Goal: Check status: Check status

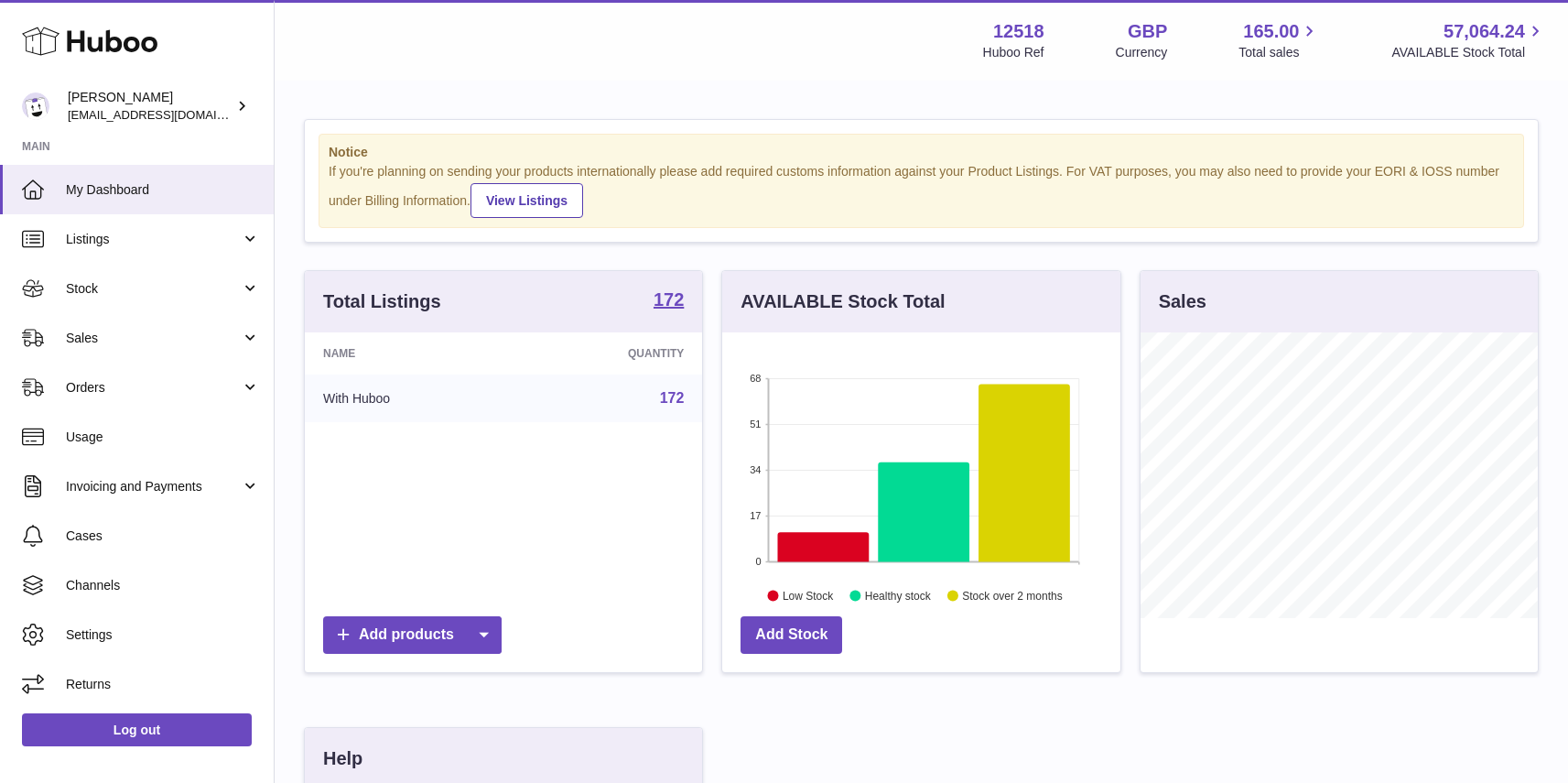
scroll to position [286, 397]
click at [122, 338] on span "Sales" at bounding box center [153, 338] width 174 height 18
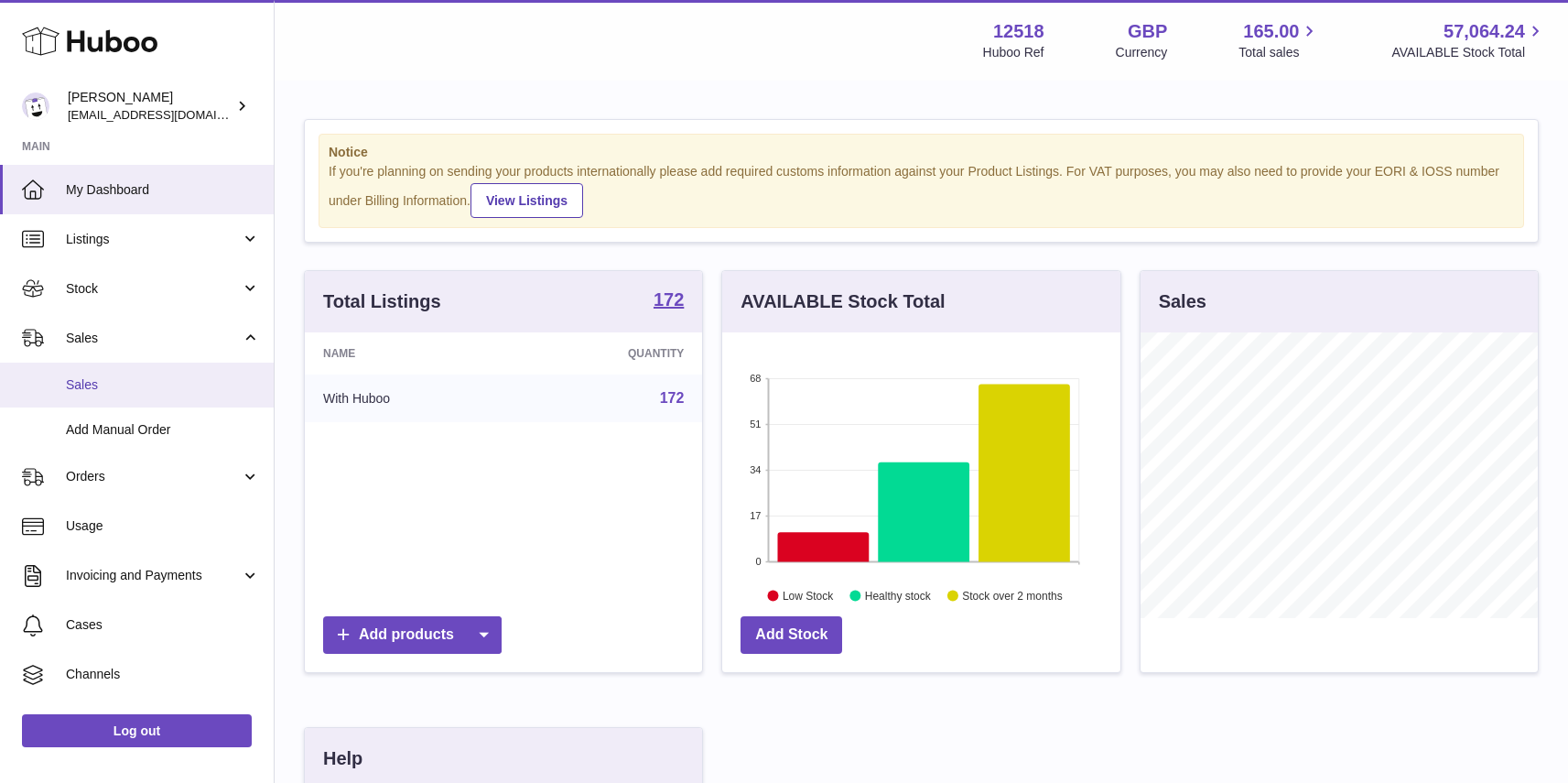
click at [85, 384] on span "Sales" at bounding box center [163, 385] width 194 height 18
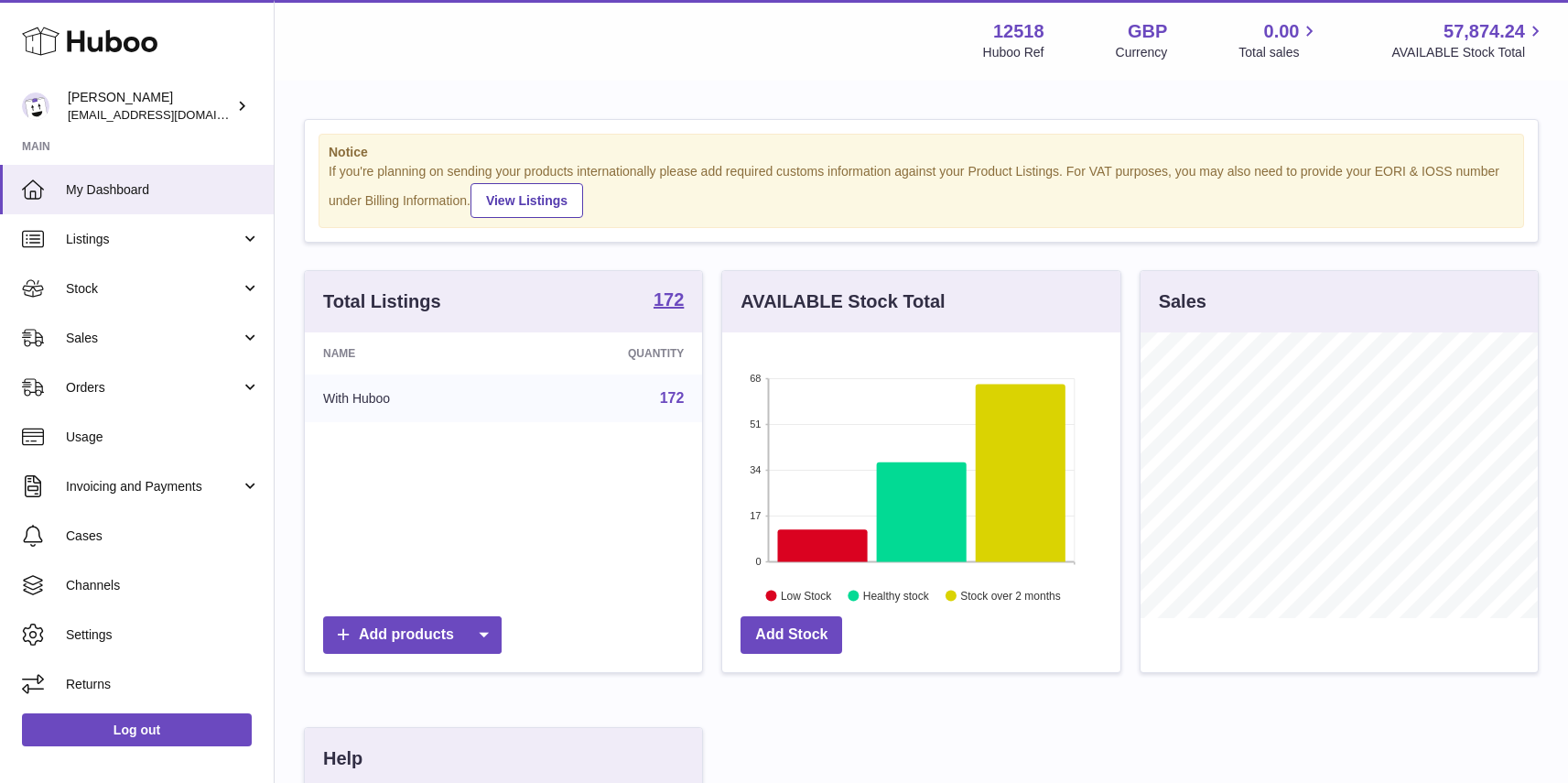
scroll to position [286, 397]
drag, startPoint x: 91, startPoint y: 336, endPoint x: 94, endPoint y: 346, distance: 10.4
click at [91, 336] on span "Sales" at bounding box center [153, 338] width 174 height 18
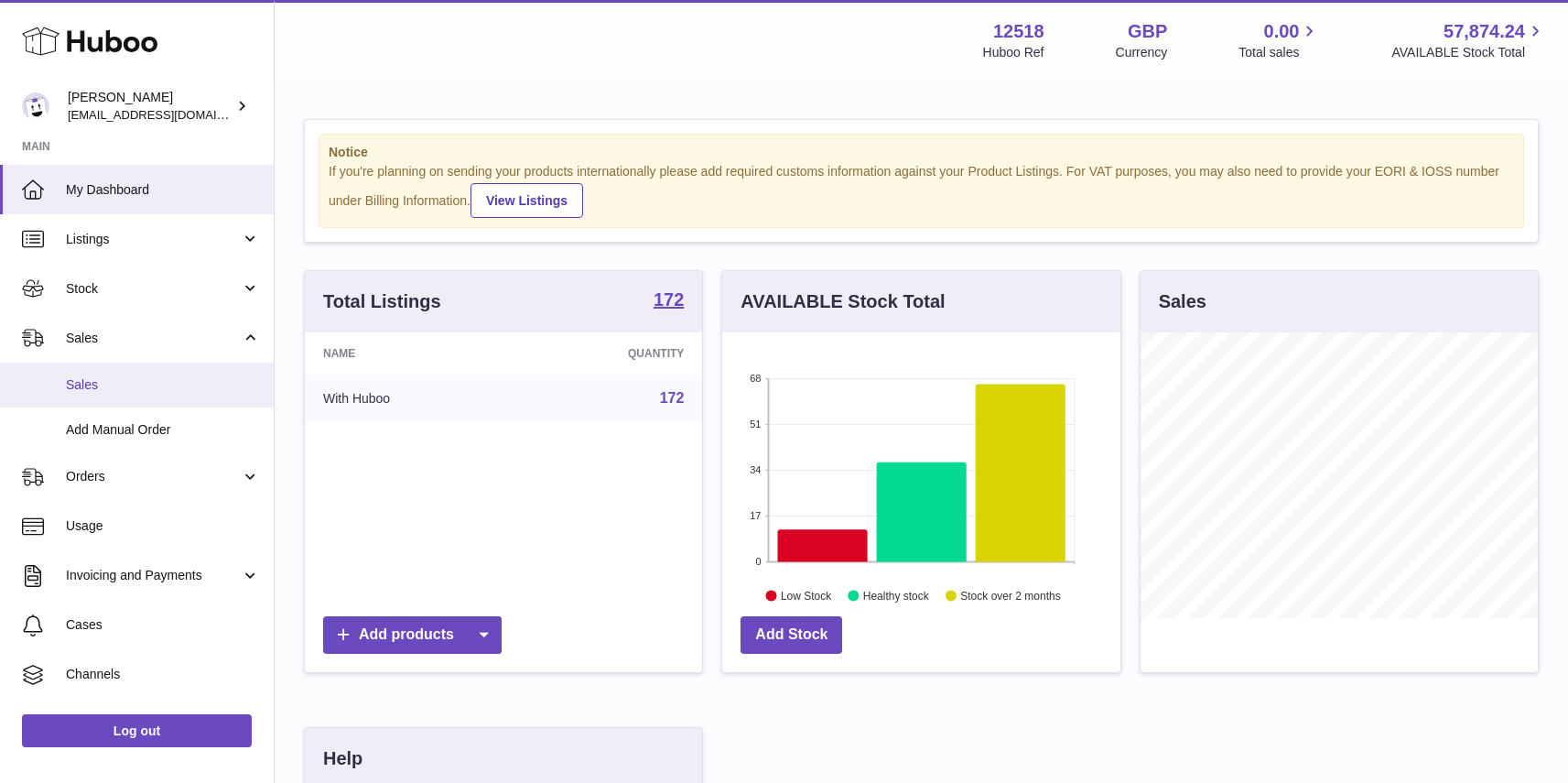
click at [94, 383] on span "Sales" at bounding box center [163, 385] width 194 height 18
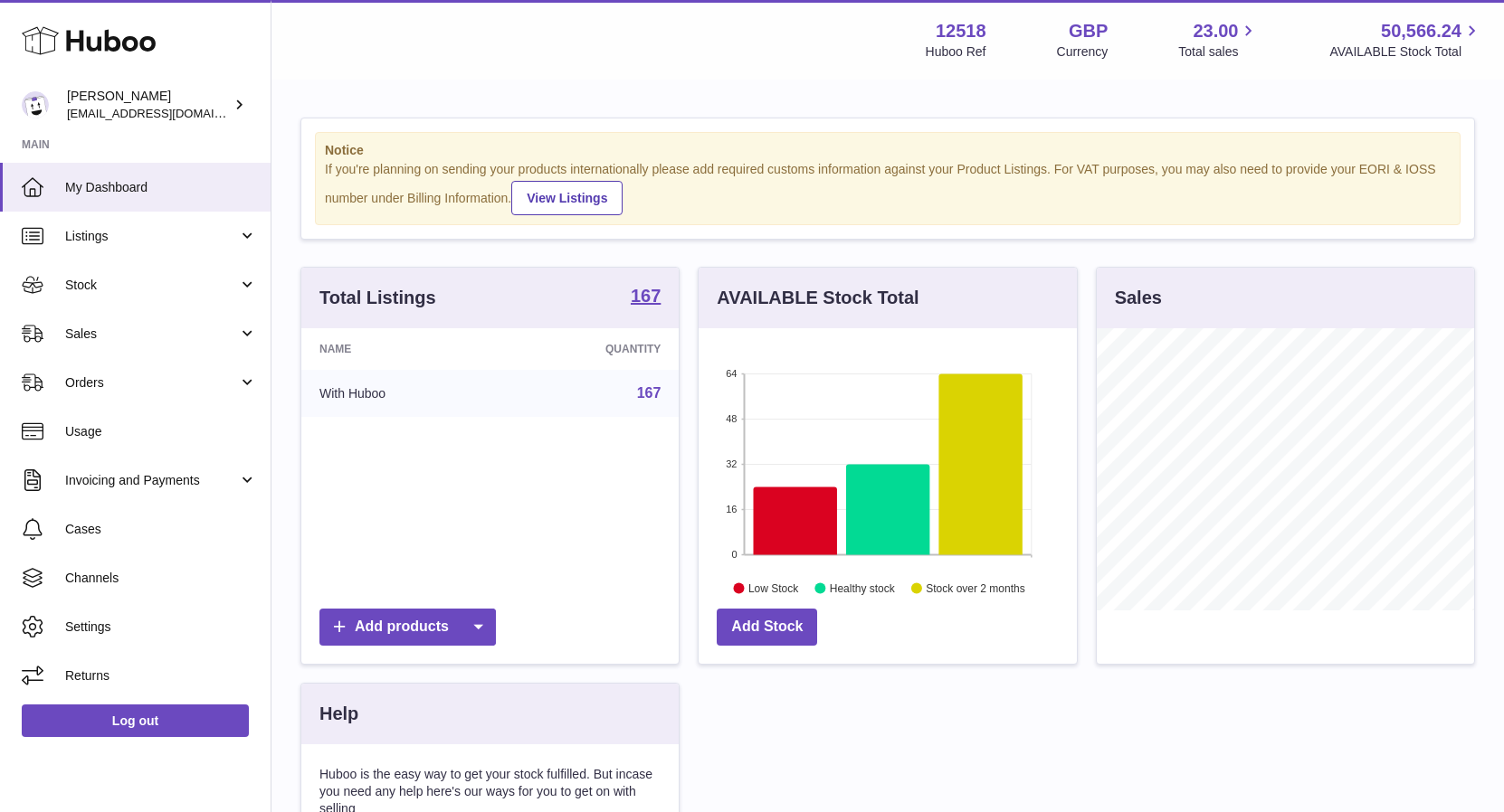
scroll to position [282, 377]
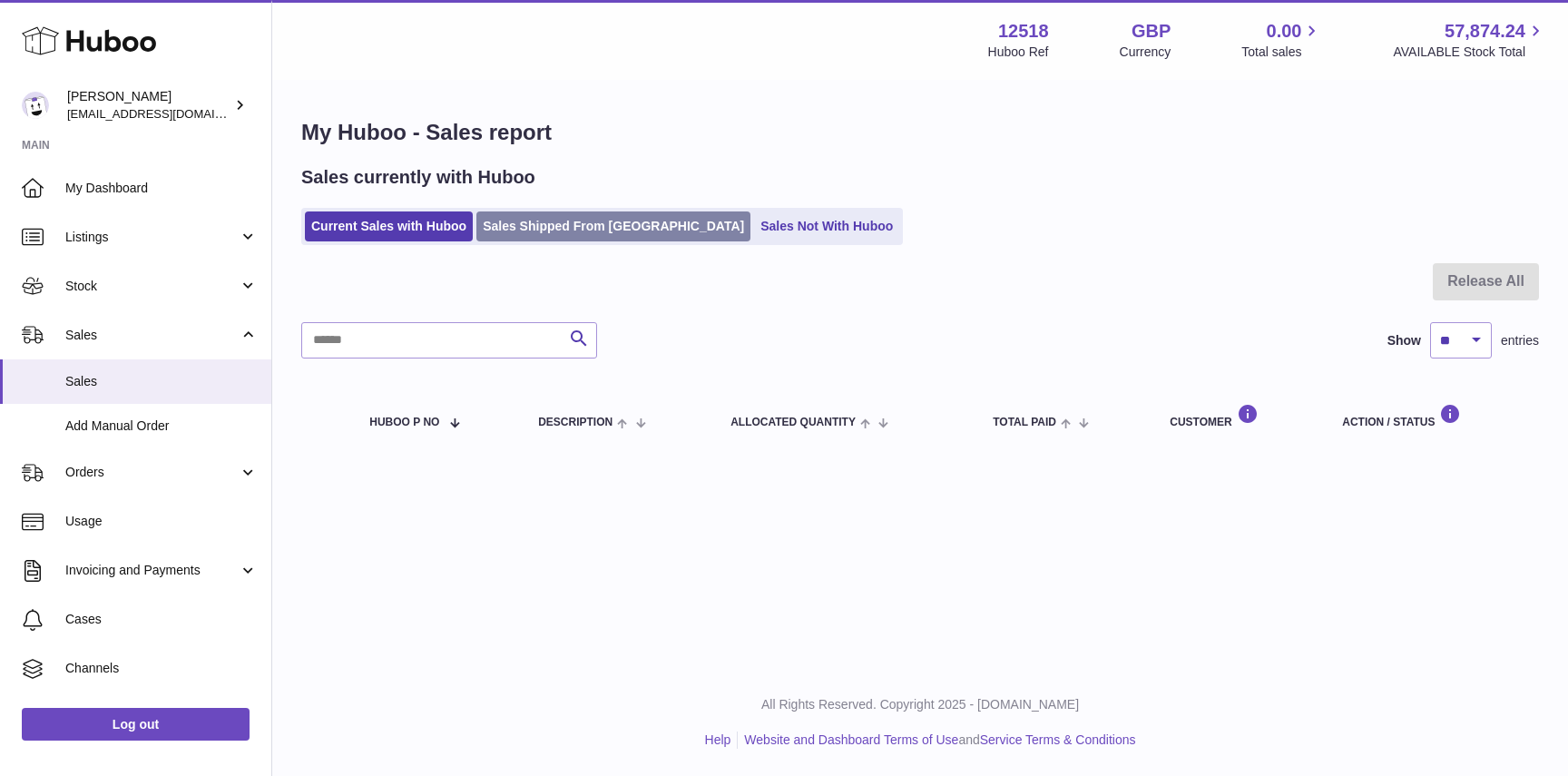
click at [564, 235] on link "Sales Shipped From Huboo" at bounding box center [613, 227] width 274 height 30
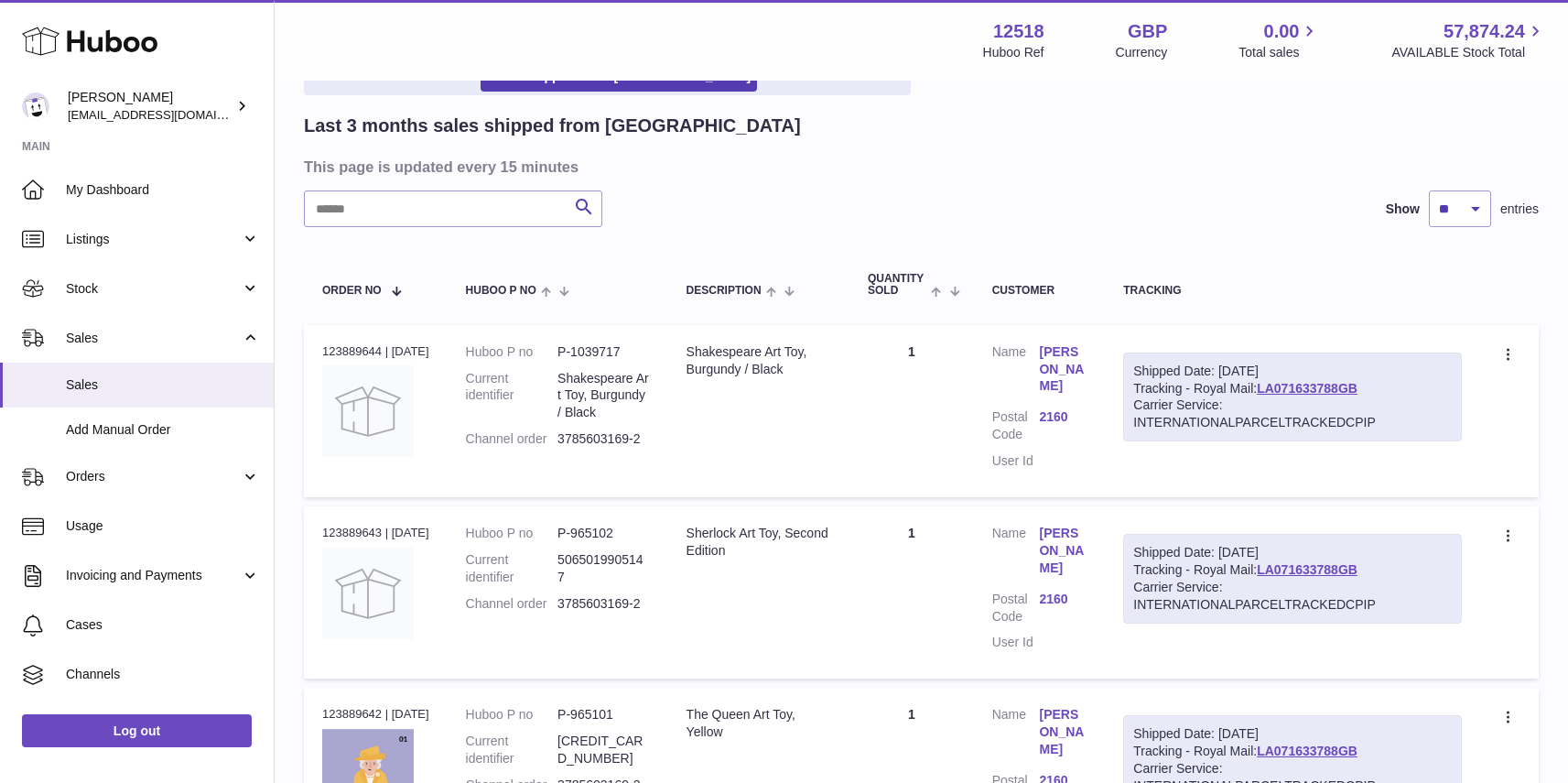
scroll to position [136, 0]
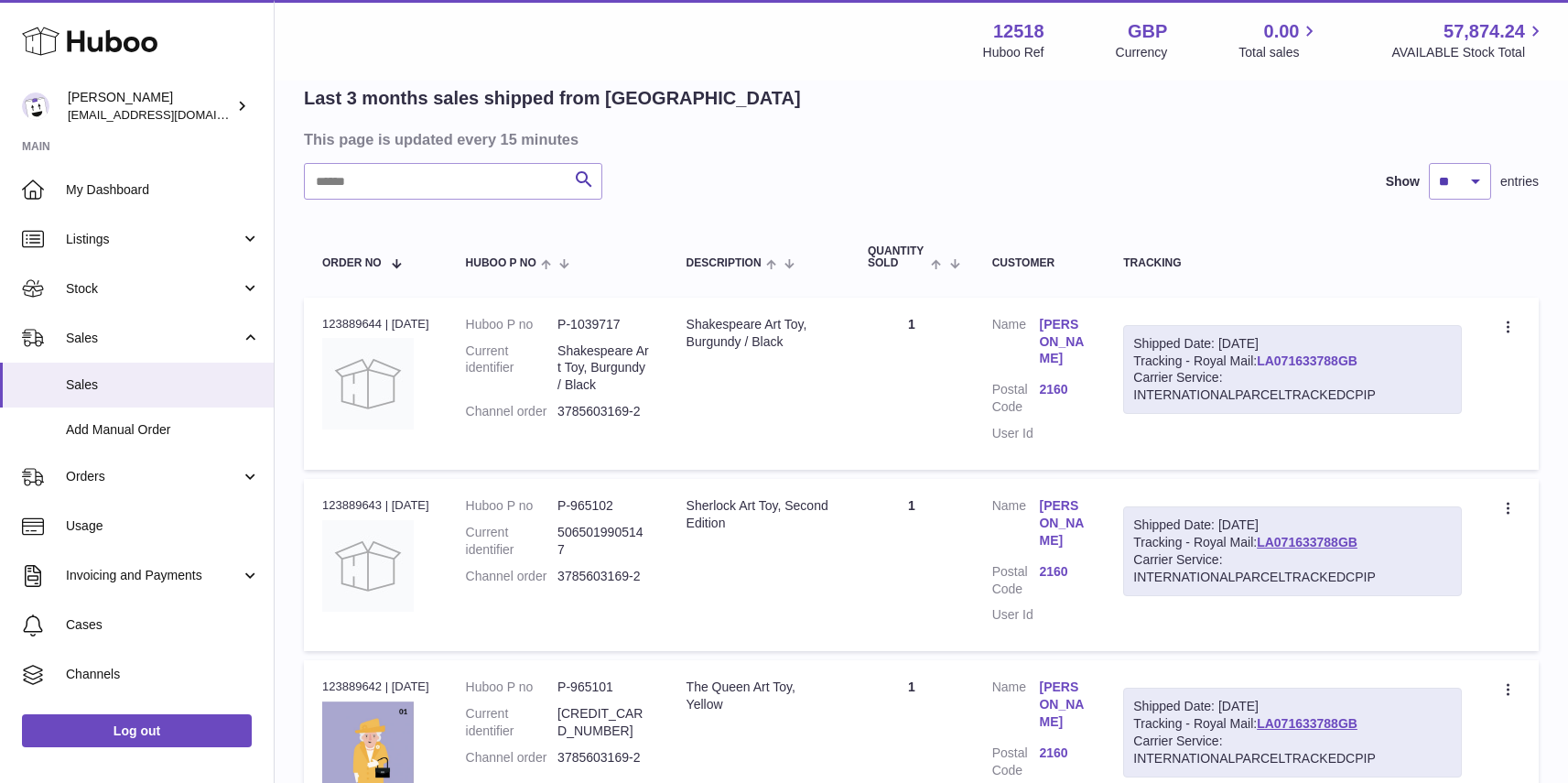
drag, startPoint x: 1336, startPoint y: 359, endPoint x: 1322, endPoint y: 361, distance: 14.1
click at [1325, 358] on link "LA071633788GB" at bounding box center [1307, 361] width 101 height 15
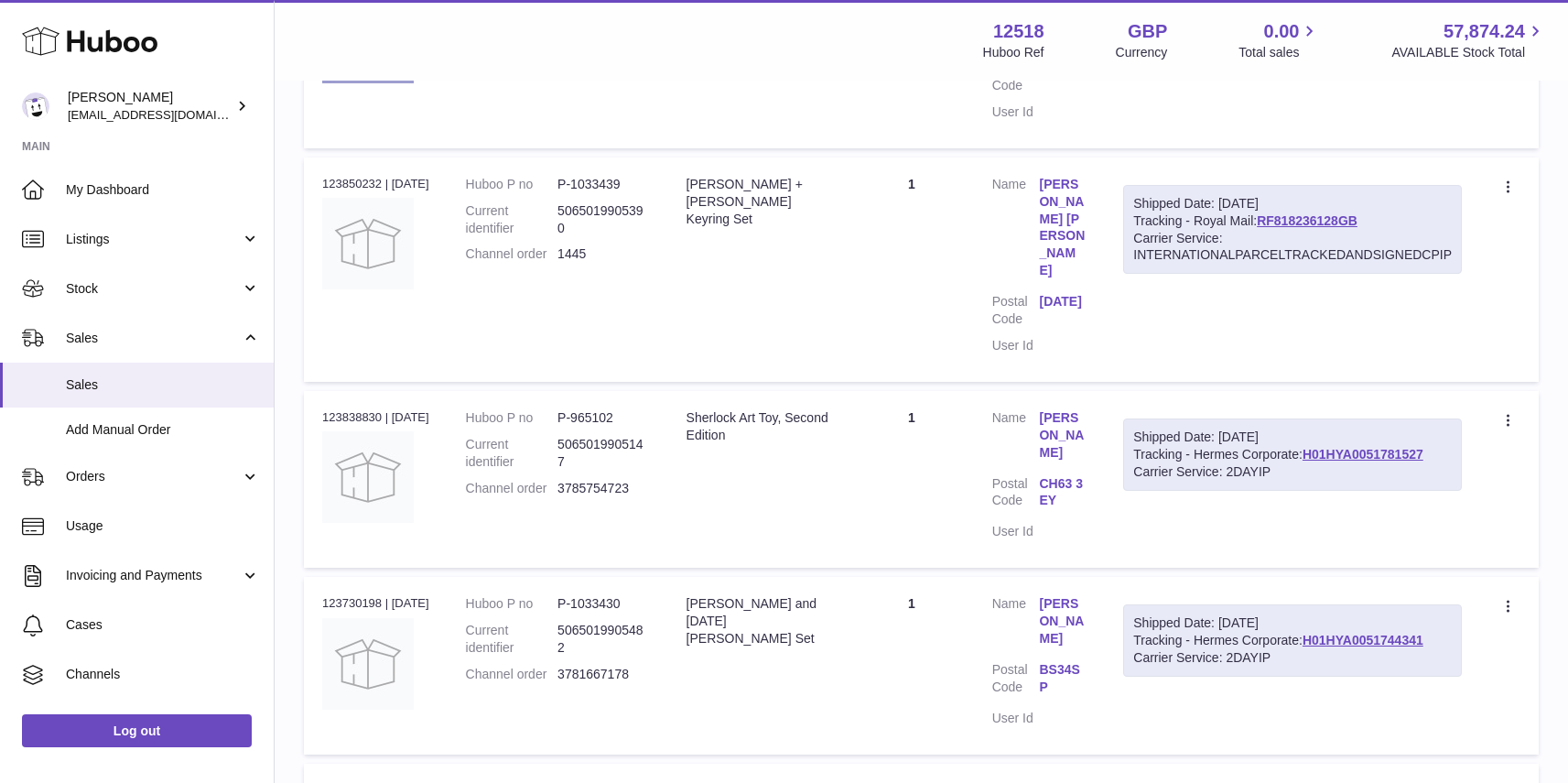
scroll to position [1498, 0]
click at [87, 186] on span "My Dashboard" at bounding box center [163, 189] width 194 height 18
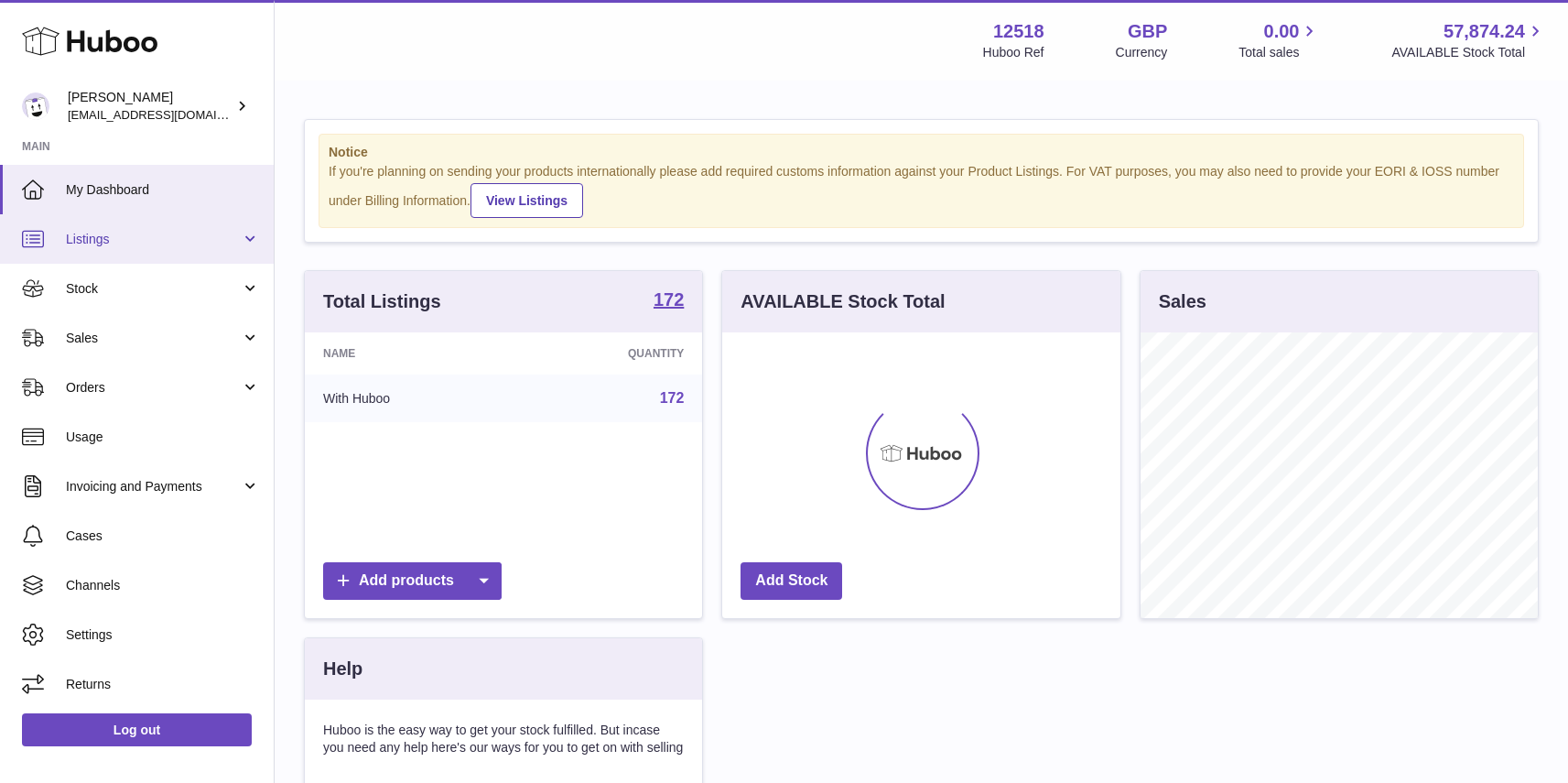
scroll to position [286, 397]
